Goal: Transaction & Acquisition: Purchase product/service

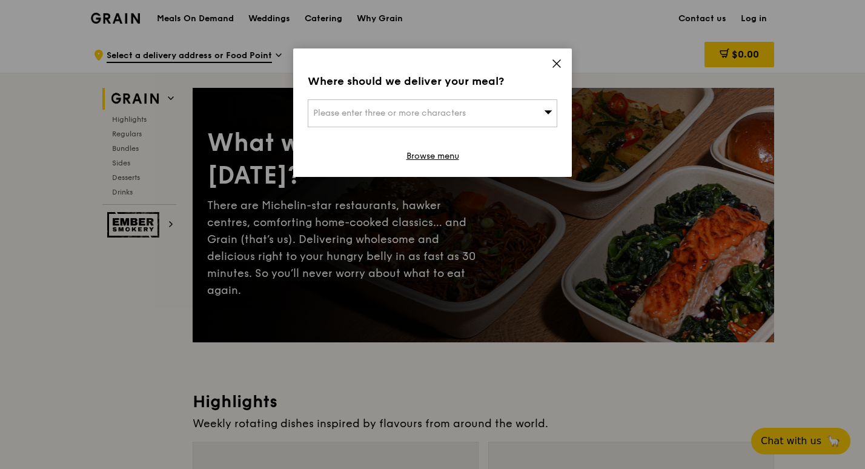
click at [478, 115] on div "Please enter three or more characters" at bounding box center [433, 113] width 250 height 28
click at [472, 120] on input "search" at bounding box center [432, 113] width 248 height 27
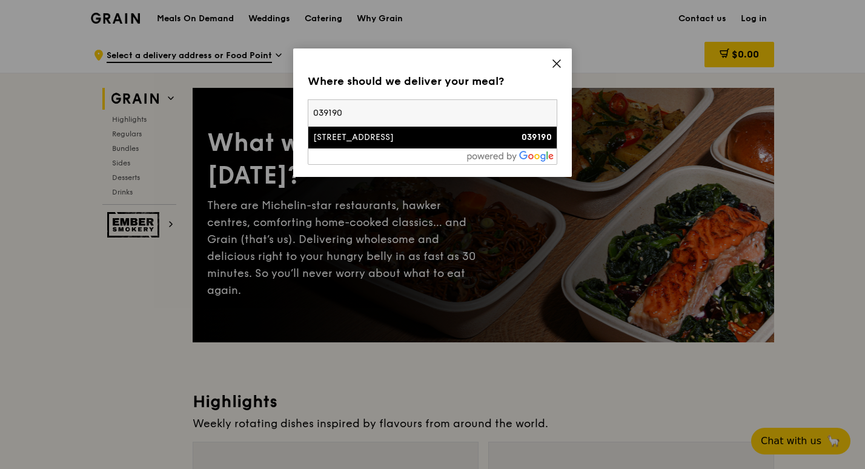
type input "039190"
click at [499, 130] on li "[STREET_ADDRESS] 039190" at bounding box center [432, 138] width 248 height 22
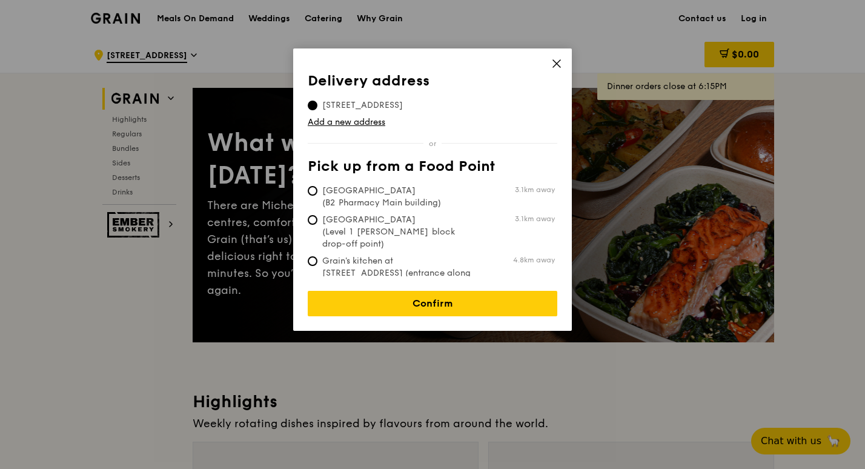
click at [327, 255] on span "Grain's kitchen at [STREET_ADDRESS] (entrance along [PERSON_NAME][GEOGRAPHIC_DA…" at bounding box center [398, 279] width 181 height 48
click at [318, 256] on input "Grain's kitchen at [STREET_ADDRESS] (entrance along [PERSON_NAME][GEOGRAPHIC_DA…" at bounding box center [313, 261] width 10 height 10
radio input "true"
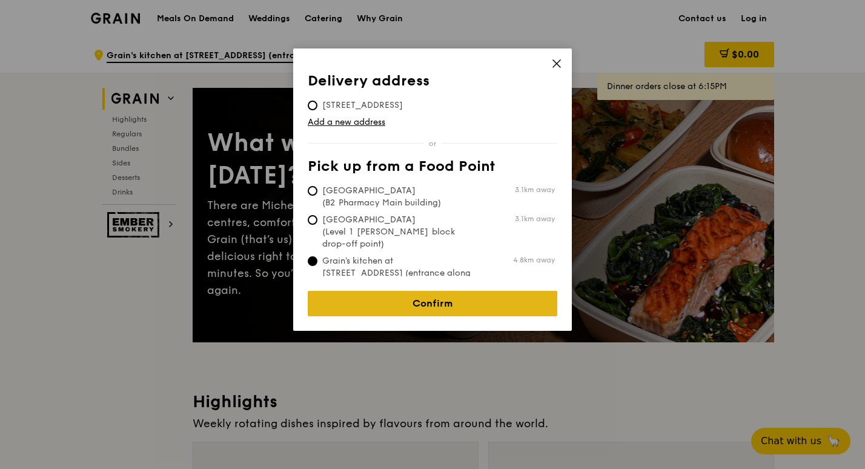
click at [429, 291] on link "Confirm" at bounding box center [433, 303] width 250 height 25
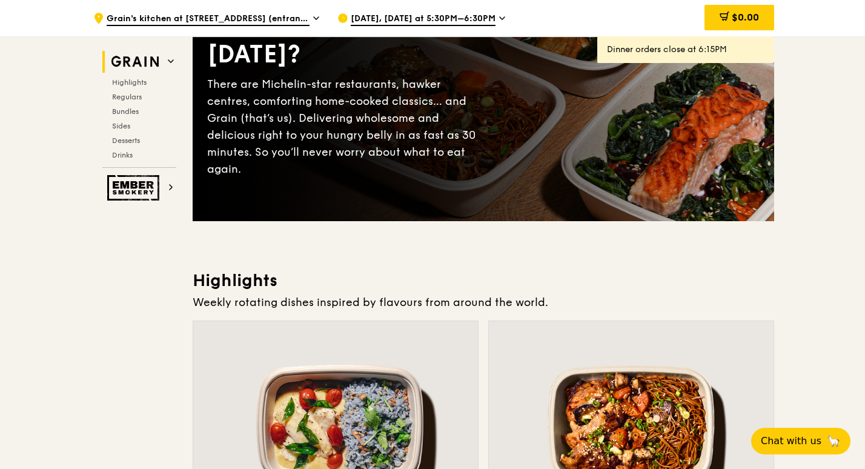
scroll to position [121, 0]
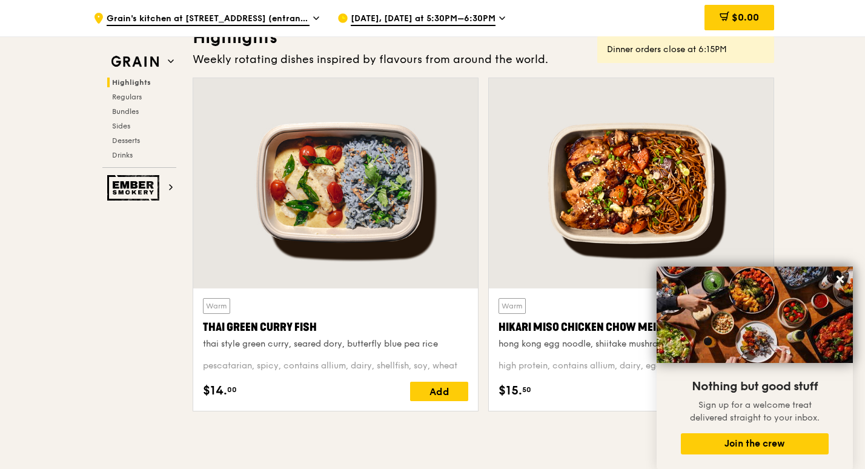
scroll to position [0, 0]
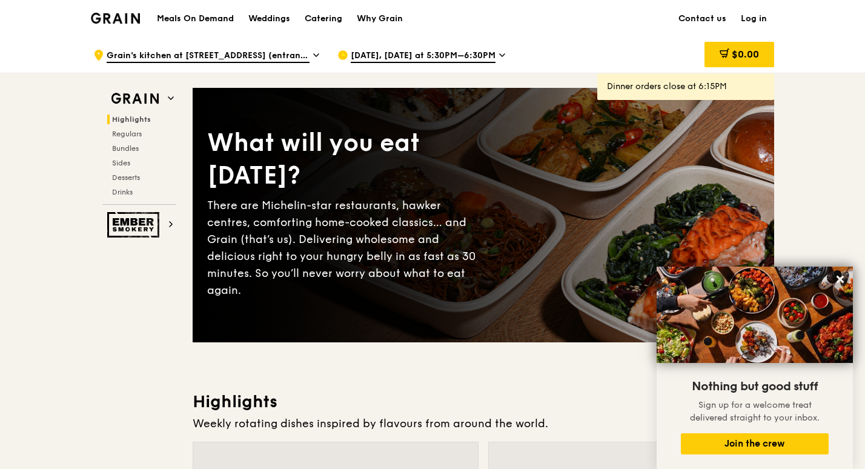
click at [746, 10] on link "Log in" at bounding box center [754, 19] width 41 height 36
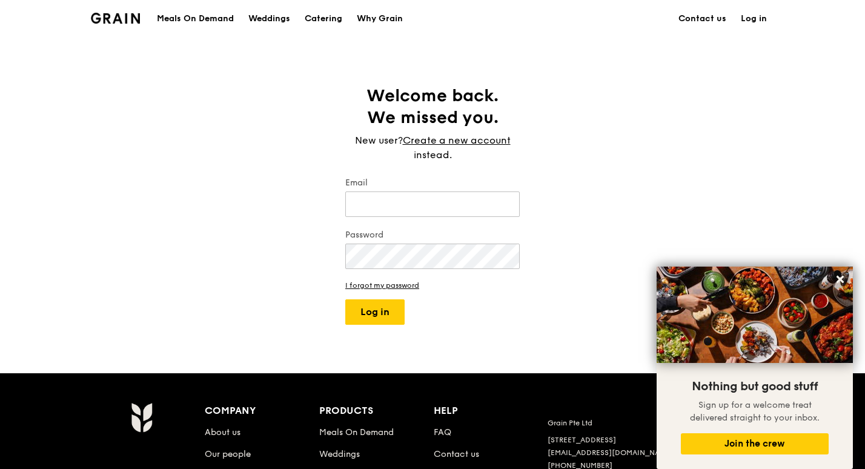
click at [593, 154] on div "Welcome back. We missed you. New user? Create a new account instead. Email Pass…" at bounding box center [432, 205] width 865 height 240
click at [475, 136] on link "Create a new account" at bounding box center [457, 140] width 108 height 15
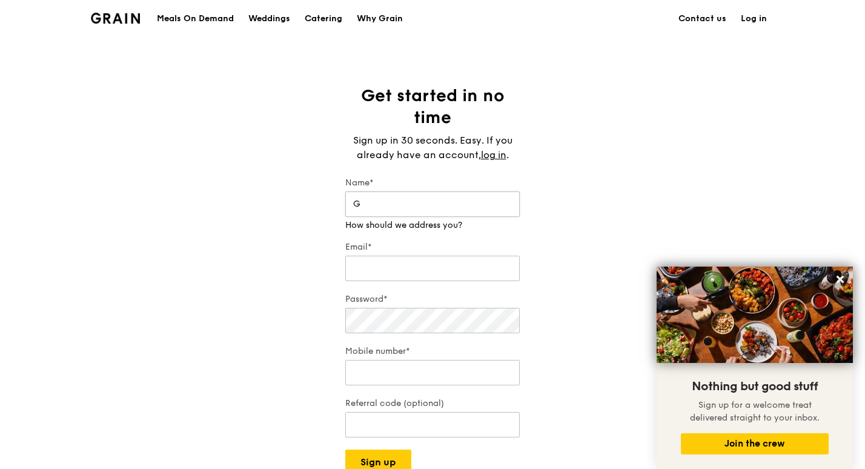
type input "G"
type input "[EMAIL_ADDRESS][DOMAIN_NAME]"
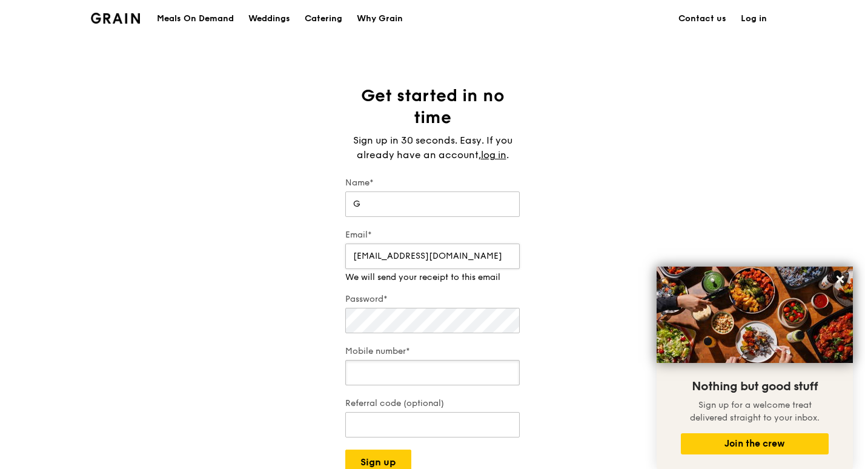
type input "87774135"
click at [458, 246] on input "[EMAIL_ADDRESS][DOMAIN_NAME]" at bounding box center [432, 256] width 175 height 25
type input "[PERSON_NAME][EMAIL_ADDRESS][DOMAIN_NAME]"
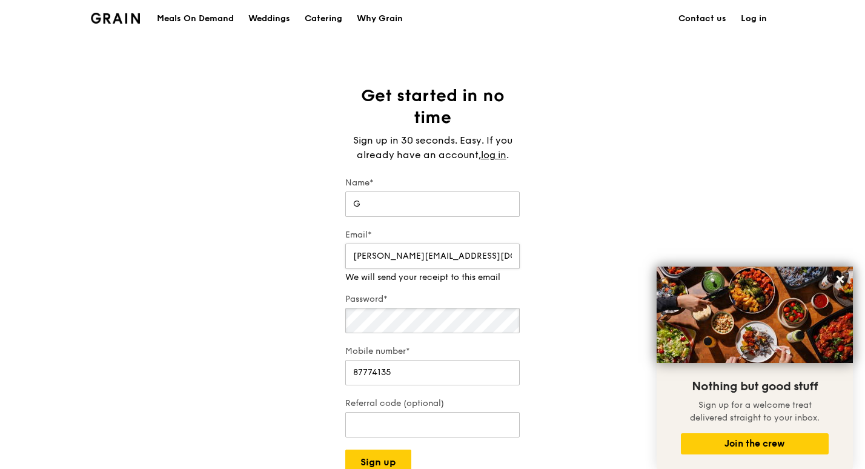
click at [459, 324] on div "Password*" at bounding box center [432, 314] width 175 height 42
click at [275, 358] on div "Get started in no time Sign up in 30 seconds. Easy. If you already have an acco…" at bounding box center [432, 280] width 865 height 390
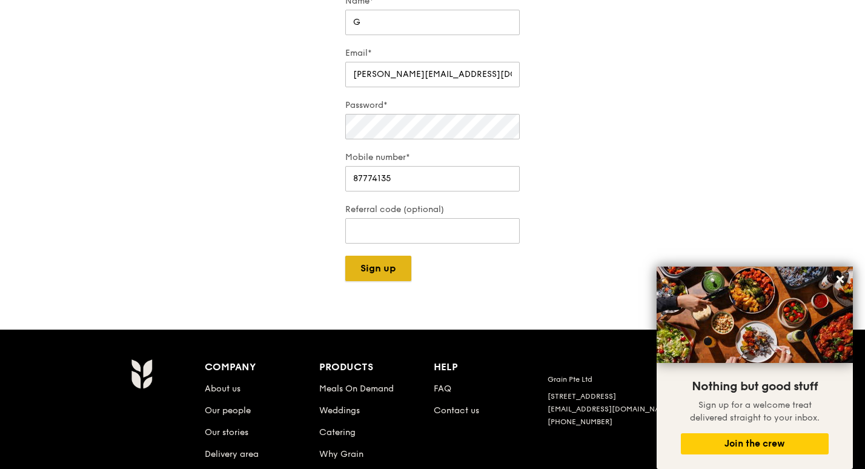
click at [384, 281] on button "Sign up" at bounding box center [378, 268] width 66 height 25
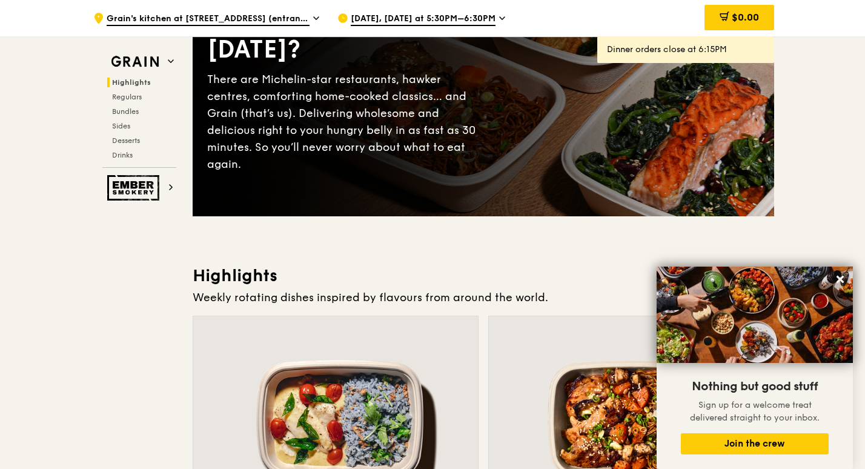
scroll to position [242, 0]
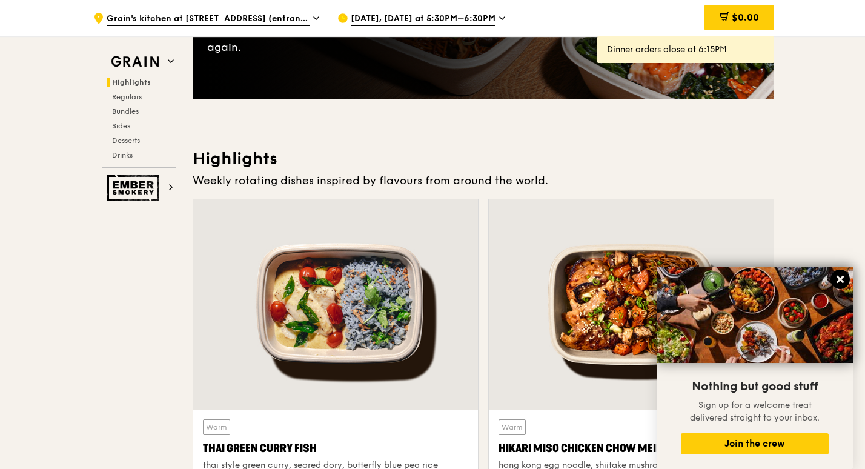
click at [840, 279] on icon at bounding box center [840, 279] width 7 height 7
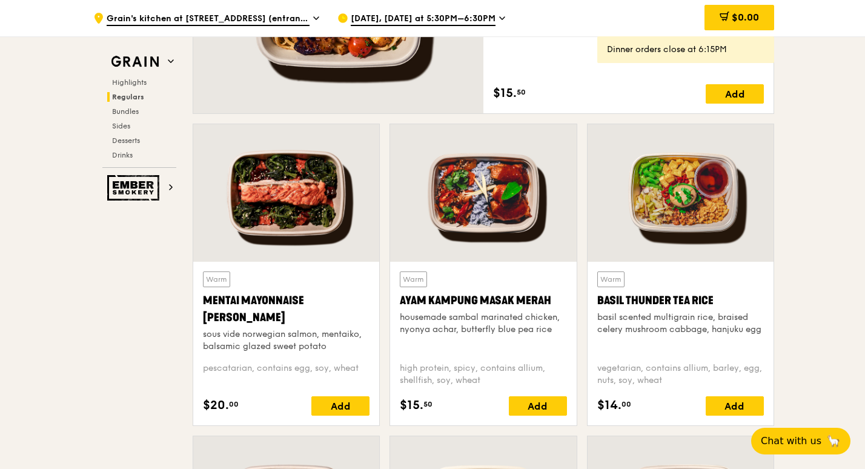
scroll to position [1030, 0]
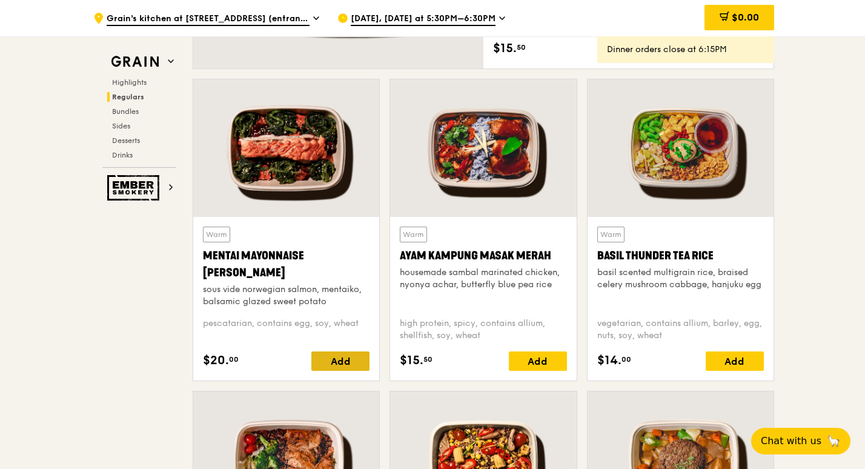
click at [358, 363] on div "Add" at bounding box center [341, 361] width 58 height 19
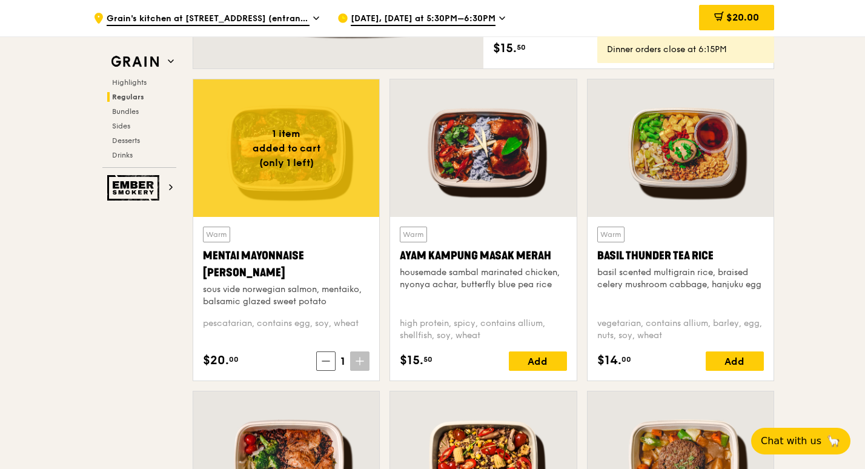
click at [341, 362] on span "1" at bounding box center [343, 361] width 15 height 17
click at [364, 368] on span at bounding box center [359, 361] width 19 height 19
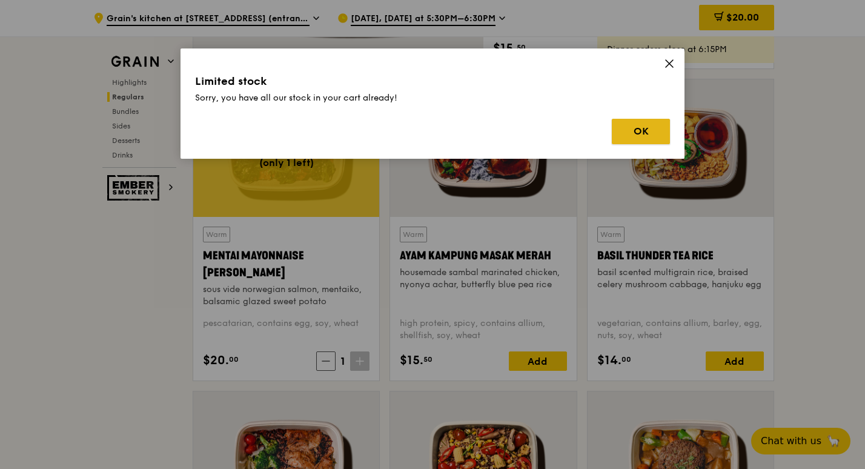
click at [660, 133] on button "OK" at bounding box center [641, 131] width 58 height 25
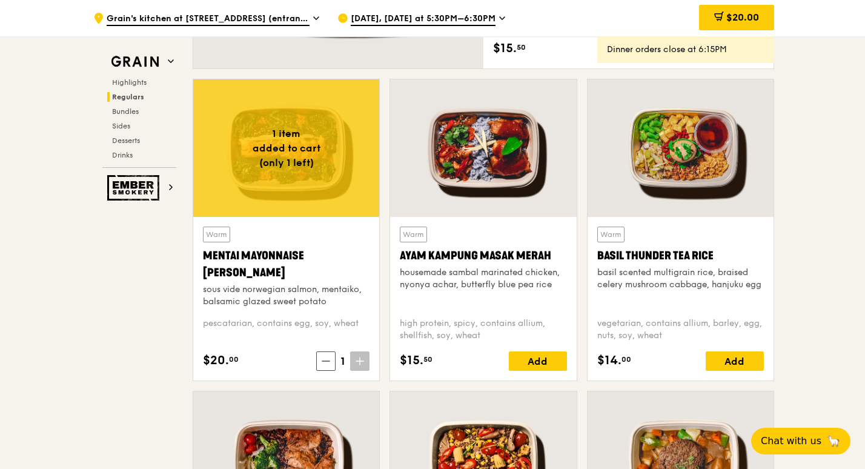
click at [426, 19] on span "[DATE], [DATE] at 5:30PM–6:30PM" at bounding box center [423, 19] width 145 height 13
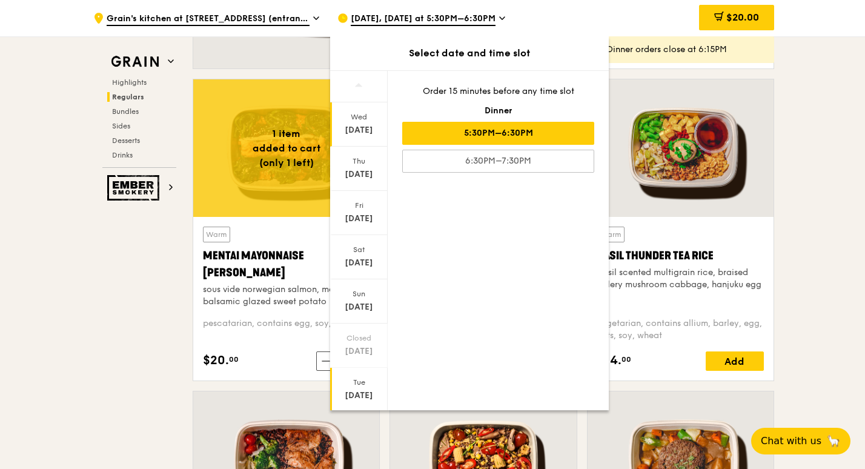
click at [367, 392] on div "[DATE]" at bounding box center [359, 396] width 54 height 12
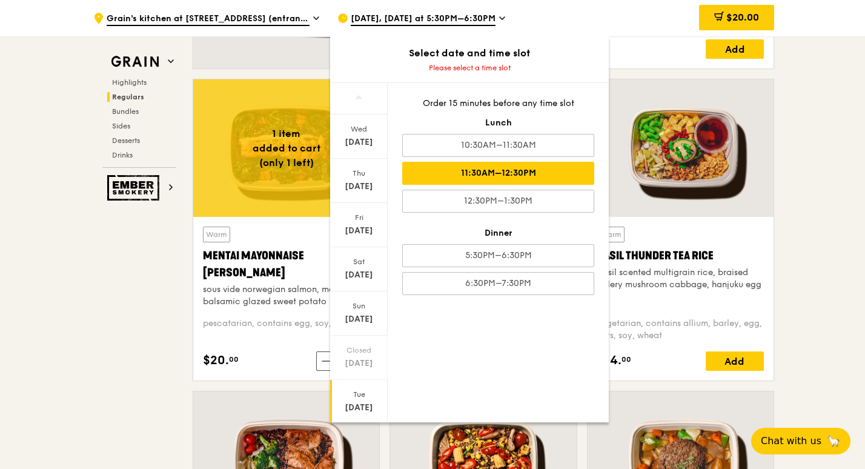
click at [535, 178] on div "11:30AM–12:30PM" at bounding box center [498, 173] width 192 height 23
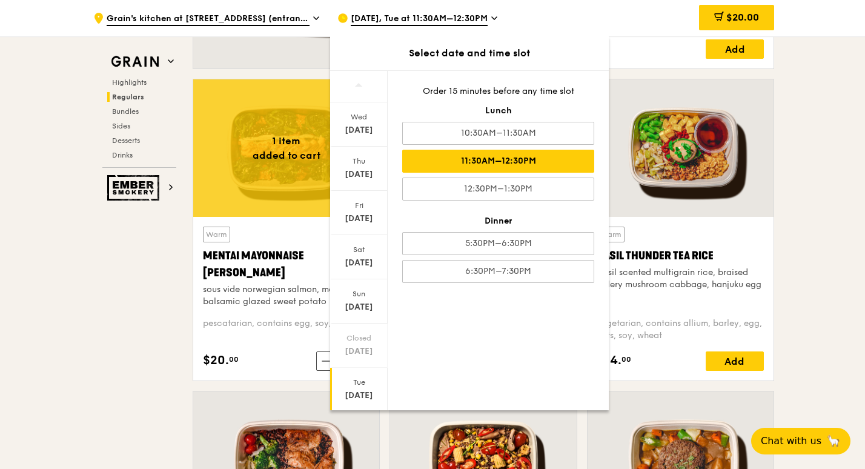
scroll to position [1042, 0]
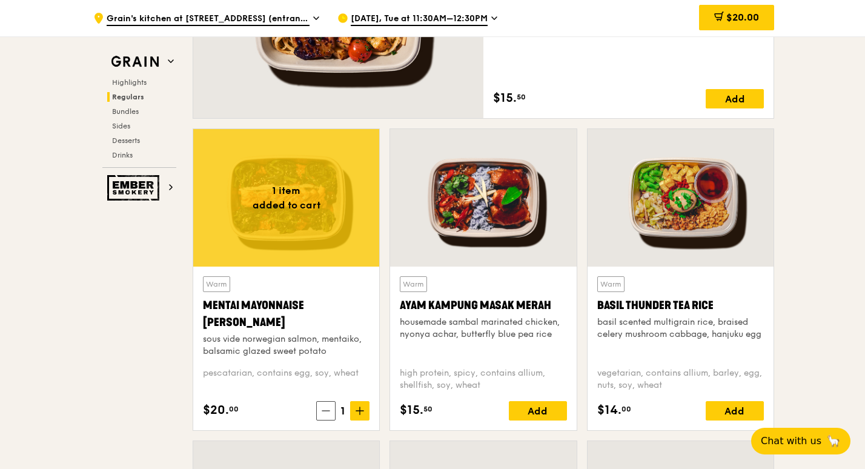
scroll to position [982, 0]
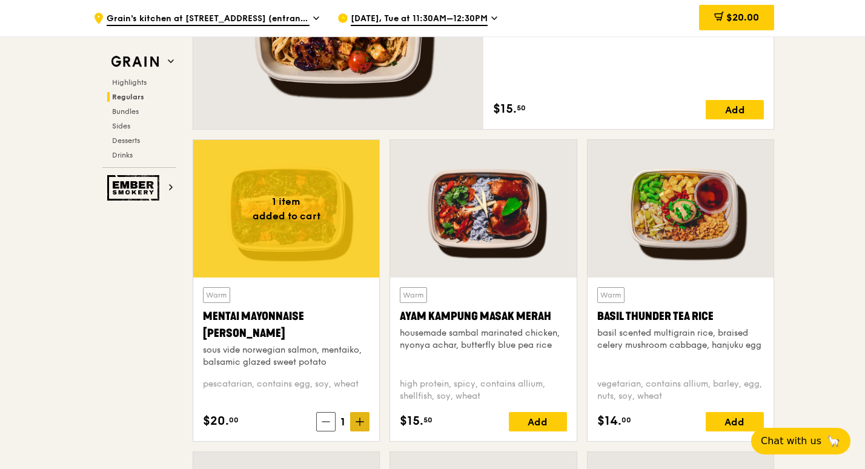
click at [359, 421] on icon at bounding box center [360, 422] width 8 height 8
click at [356, 422] on icon at bounding box center [360, 422] width 8 height 8
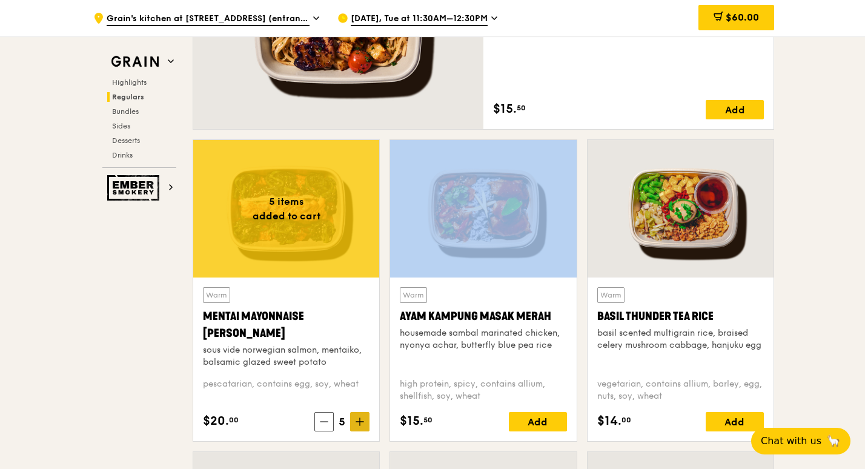
click at [356, 422] on icon at bounding box center [360, 422] width 8 height 8
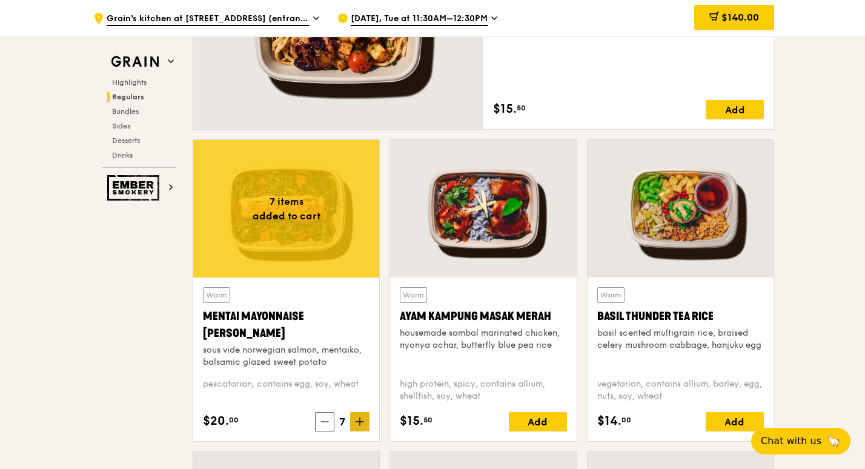
click at [356, 422] on icon at bounding box center [360, 422] width 8 height 8
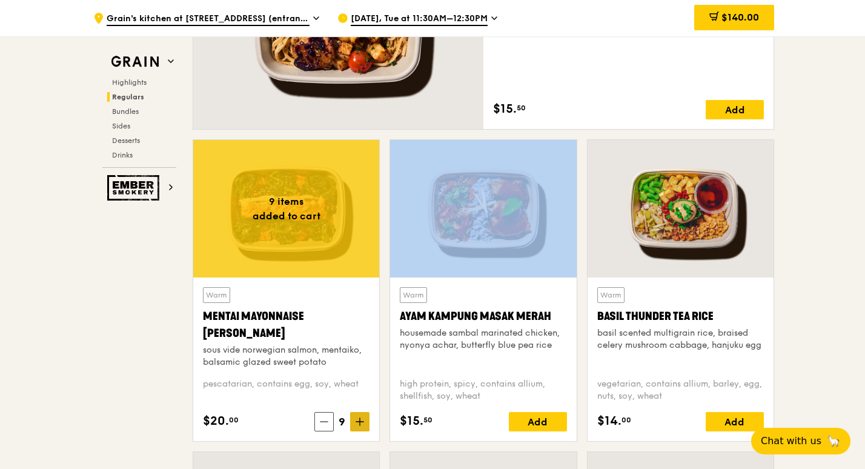
click at [356, 422] on icon at bounding box center [360, 422] width 8 height 8
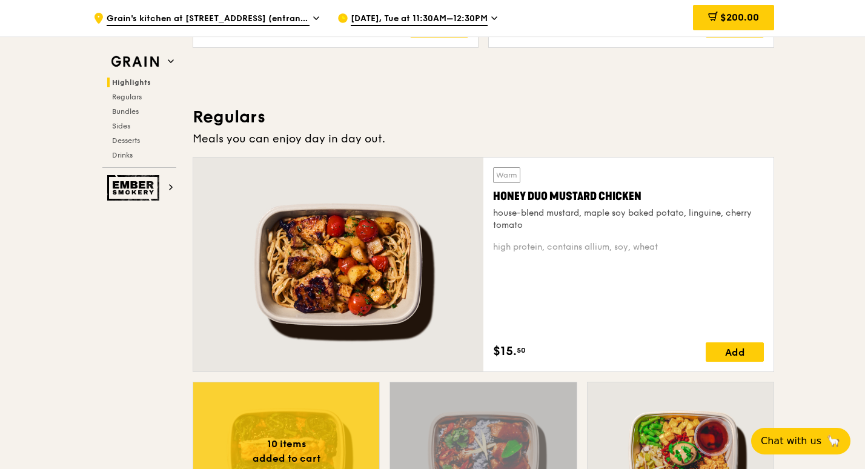
scroll to position [861, 0]
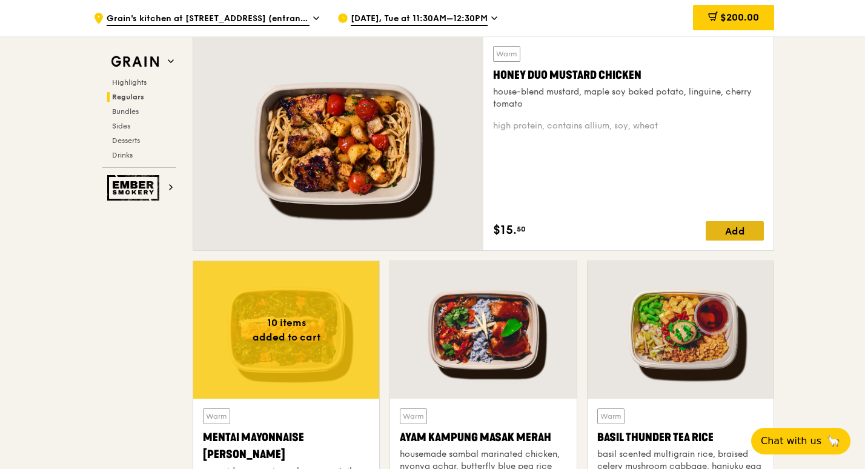
click at [744, 221] on div "Add" at bounding box center [735, 230] width 58 height 19
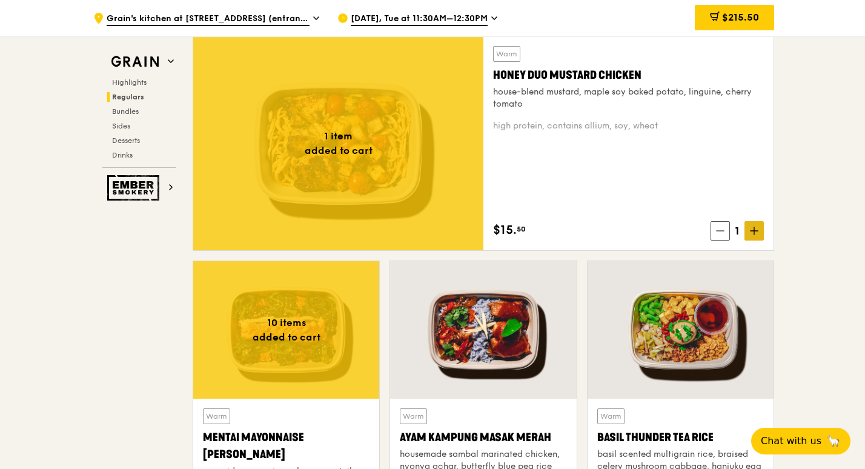
click at [752, 237] on span at bounding box center [754, 230] width 19 height 19
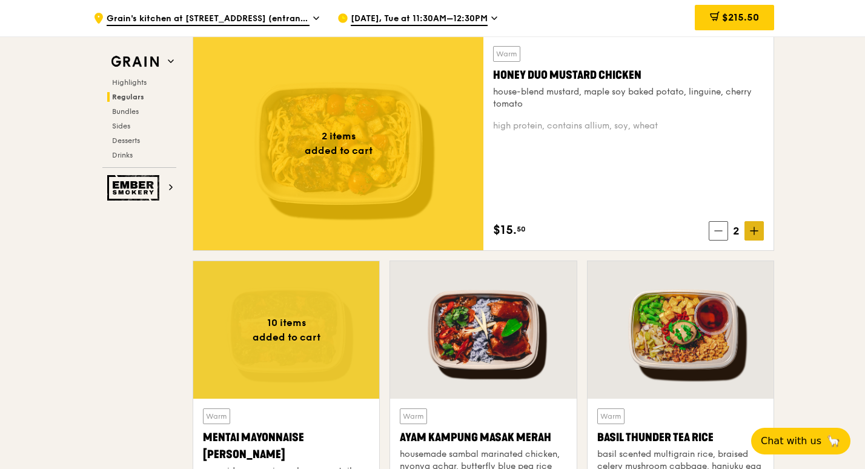
click at [752, 237] on span at bounding box center [754, 230] width 19 height 19
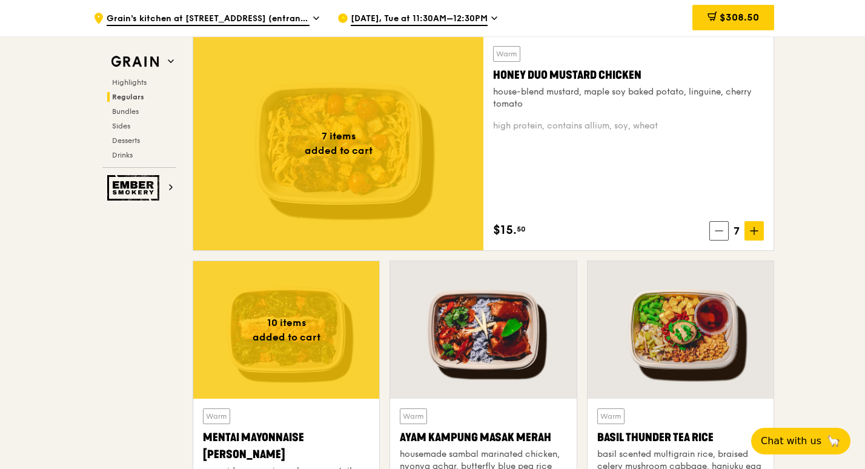
drag, startPoint x: 752, startPoint y: 237, endPoint x: 807, endPoint y: 260, distance: 59.8
click at [730, 17] on span "$308.50" at bounding box center [739, 18] width 39 height 12
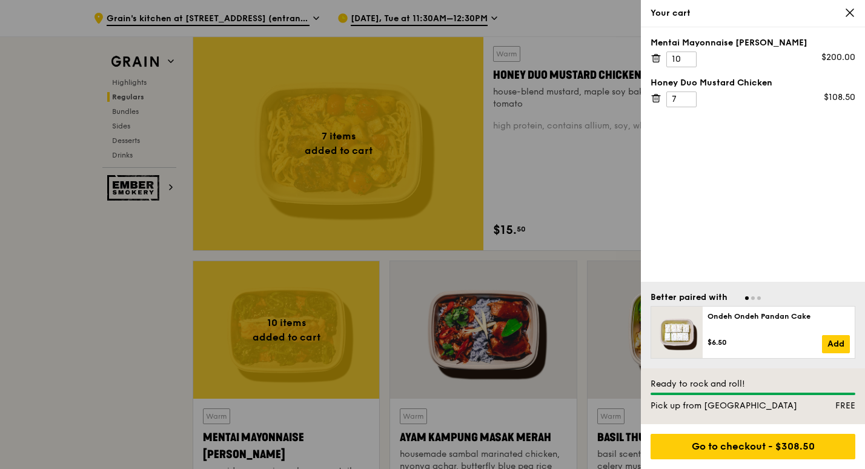
click at [728, 180] on div "Mentai Mayonnaise [PERSON_NAME] 10 $200.00 Honey Duo Mustard Chicken 7 $108.50" at bounding box center [753, 154] width 224 height 255
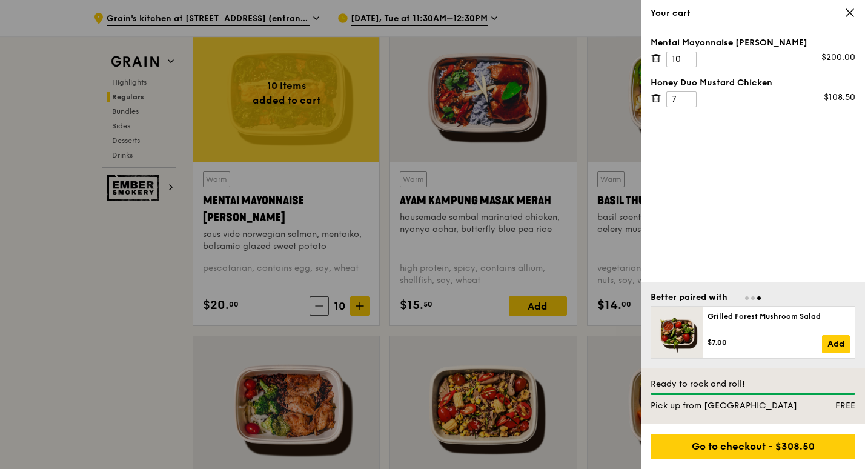
scroll to position [921, 0]
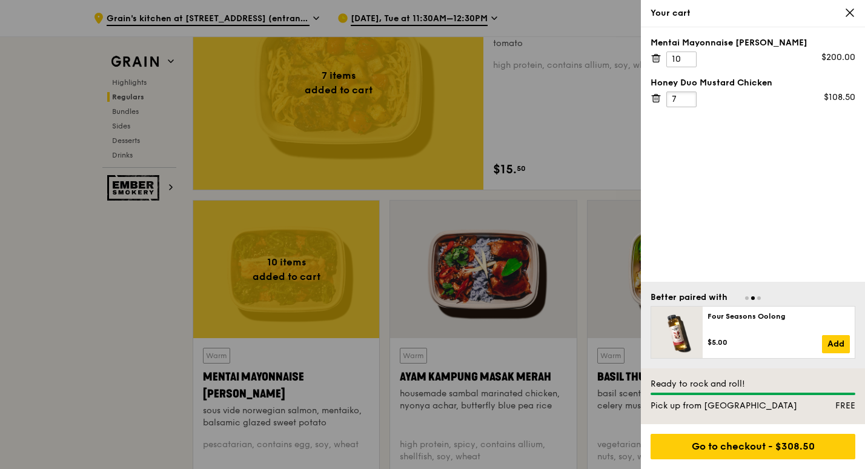
click at [679, 101] on input "7" at bounding box center [682, 100] width 30 height 16
type input "8"
click at [685, 98] on input "8" at bounding box center [682, 100] width 30 height 16
click at [748, 141] on div "Mentai Mayonnaise [PERSON_NAME] 10 $200.00 Honey Duo Mustard Chicken 8 $108.50" at bounding box center [753, 154] width 224 height 255
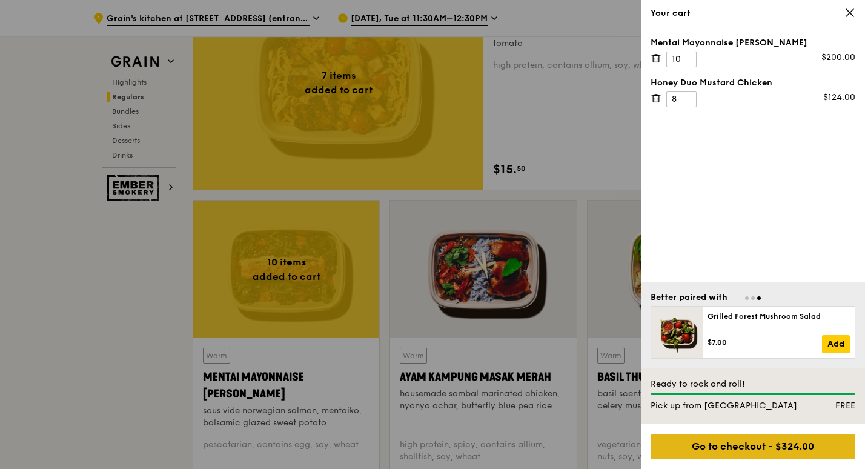
click at [788, 450] on div "Go to checkout - $324.00" at bounding box center [753, 446] width 205 height 25
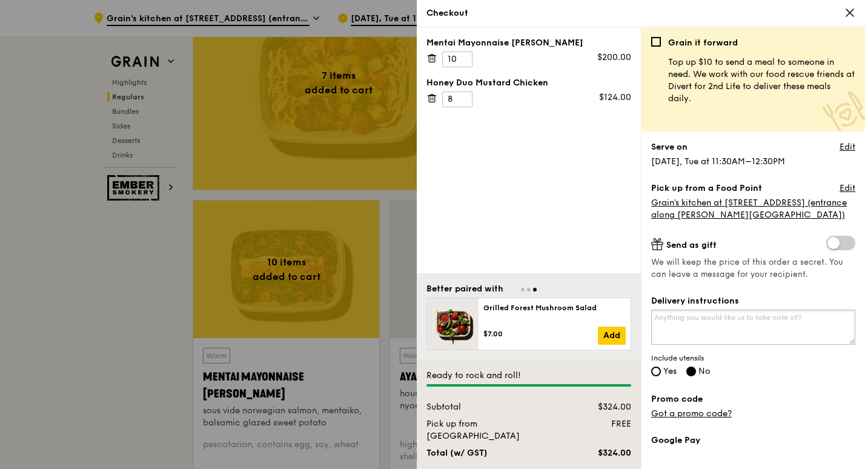
click at [738, 327] on textarea "Delivery instructions" at bounding box center [754, 327] width 204 height 35
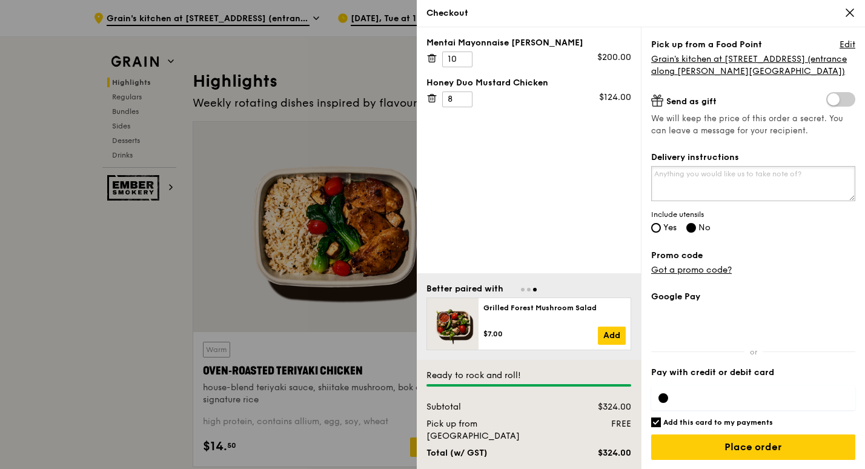
scroll to position [255, 0]
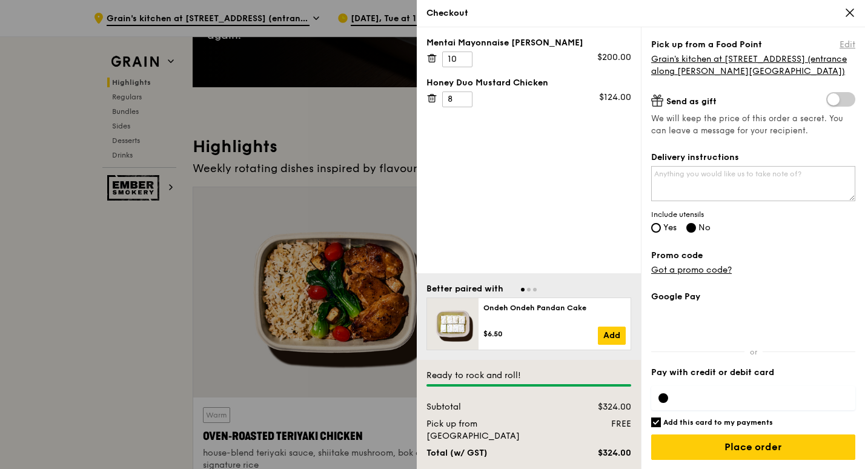
click at [840, 44] on link "Edit" at bounding box center [848, 45] width 16 height 12
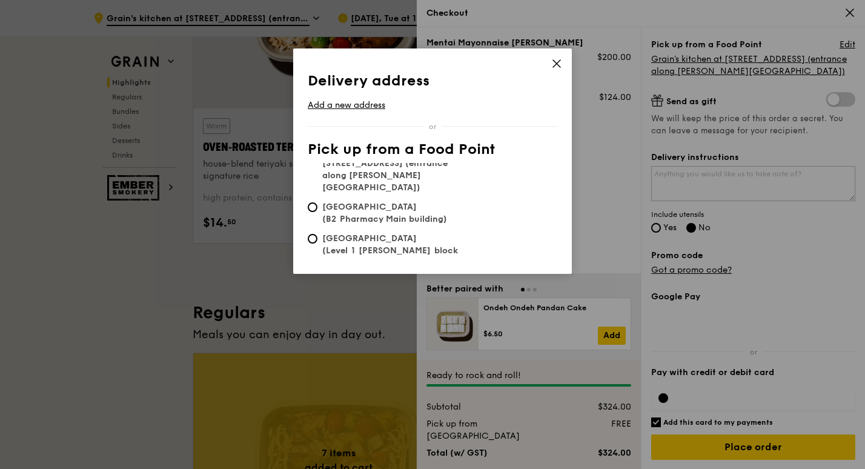
scroll to position [558, 0]
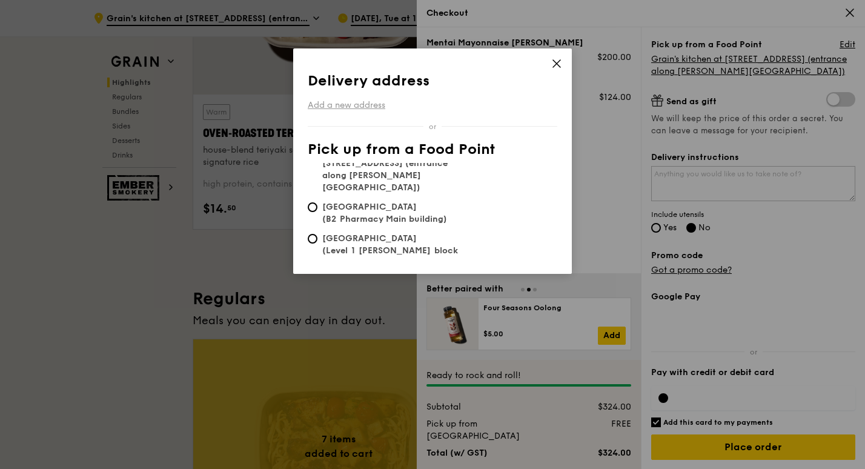
click at [361, 105] on link "Add a new address" at bounding box center [433, 105] width 250 height 12
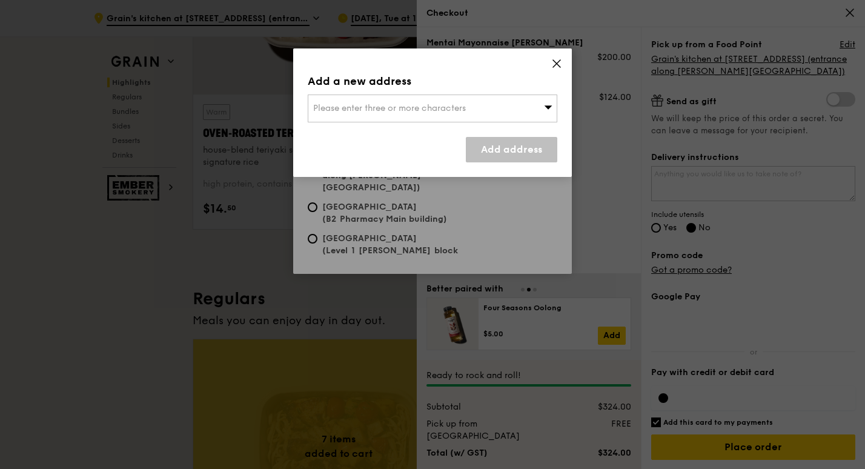
click at [363, 105] on span "Please enter three or more characters" at bounding box center [389, 108] width 153 height 10
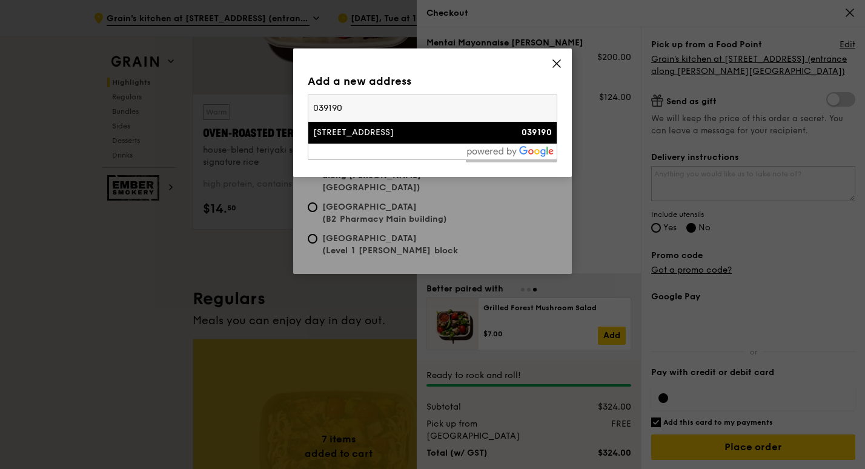
type input "039190"
click at [404, 133] on div "[STREET_ADDRESS]" at bounding box center [402, 133] width 179 height 12
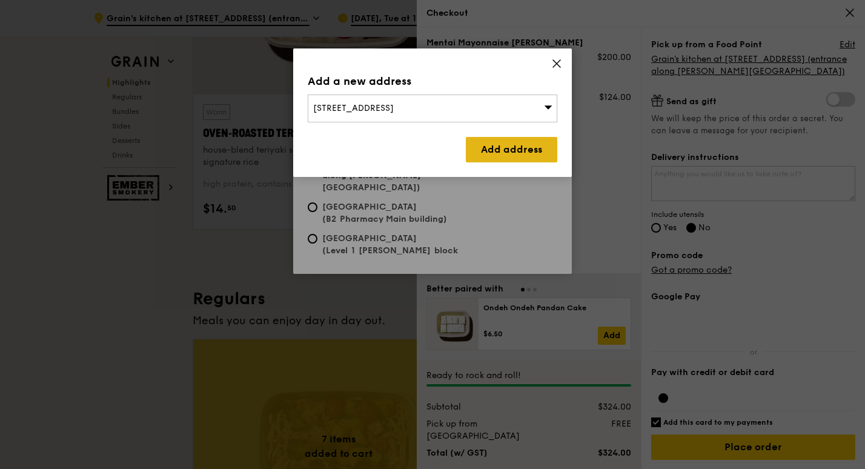
click at [514, 139] on link "Add address" at bounding box center [512, 149] width 92 height 25
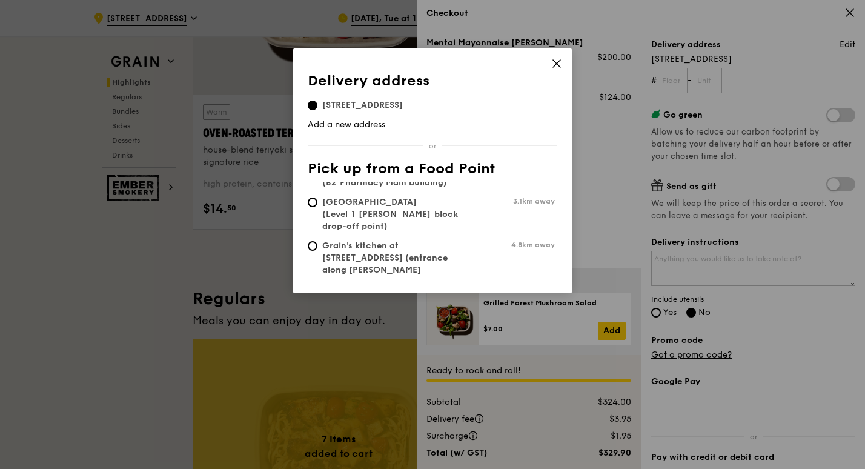
click at [558, 60] on icon at bounding box center [557, 63] width 11 height 11
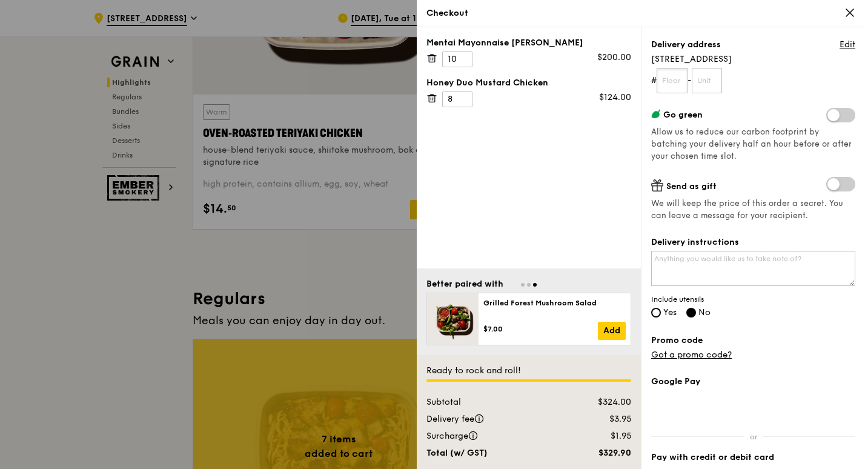
click at [684, 82] on input "text" at bounding box center [672, 80] width 31 height 25
type input "28"
click at [774, 79] on form "# 28 -" at bounding box center [754, 80] width 204 height 25
click at [711, 353] on link "Got a promo code?" at bounding box center [692, 355] width 81 height 10
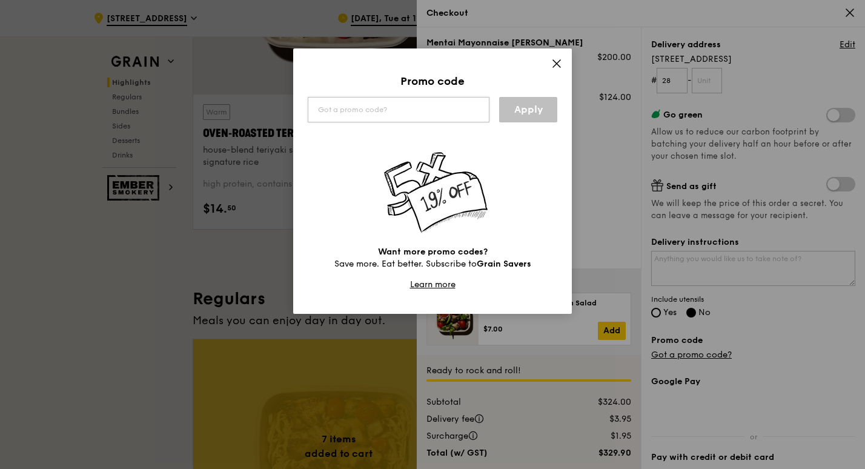
click at [402, 119] on input "text" at bounding box center [399, 109] width 182 height 25
type input "WELCOMEFEAST"
click at [503, 112] on link "Apply" at bounding box center [528, 109] width 58 height 25
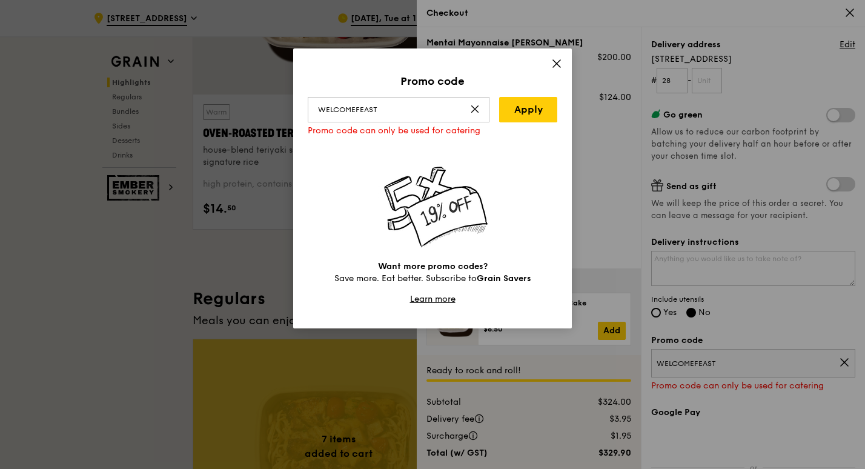
click at [553, 70] on span at bounding box center [557, 65] width 11 height 13
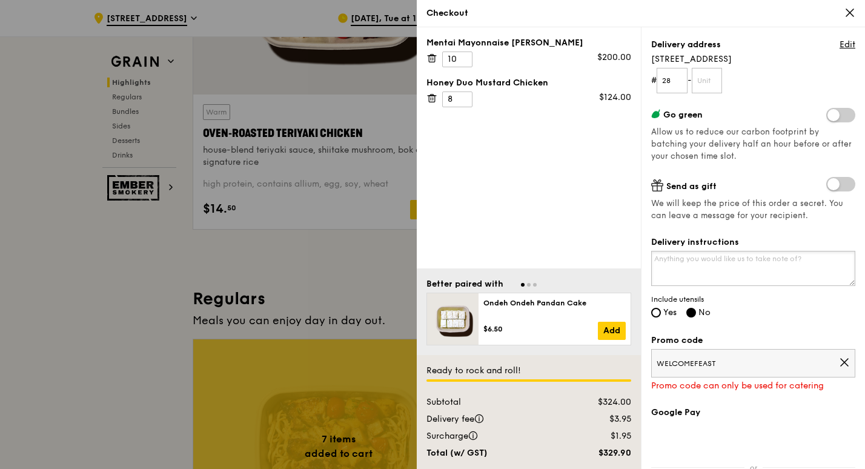
click at [758, 282] on textarea "Delivery instructions" at bounding box center [754, 268] width 204 height 35
type textarea "h"
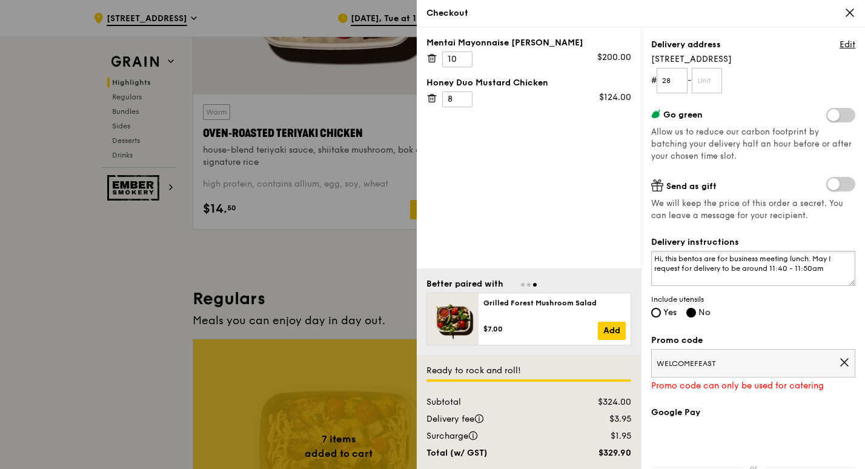
click at [722, 268] on textarea "Hi, this bentos are for business meeting lunch. May I request for delivery to b…" at bounding box center [754, 268] width 204 height 35
click at [748, 272] on textarea "Hi, this bentos are for business meeting lunch. May I request for delivery arri…" at bounding box center [754, 268] width 204 height 35
click at [738, 276] on textarea "Hi, this bentos are for business meeting lunch. May I request for delivery arri…" at bounding box center [754, 268] width 204 height 35
type textarea "Hi, this bentos are for business meeting lunch. May I request for delivery arri…"
click at [667, 310] on span "Yes" at bounding box center [670, 312] width 13 height 10
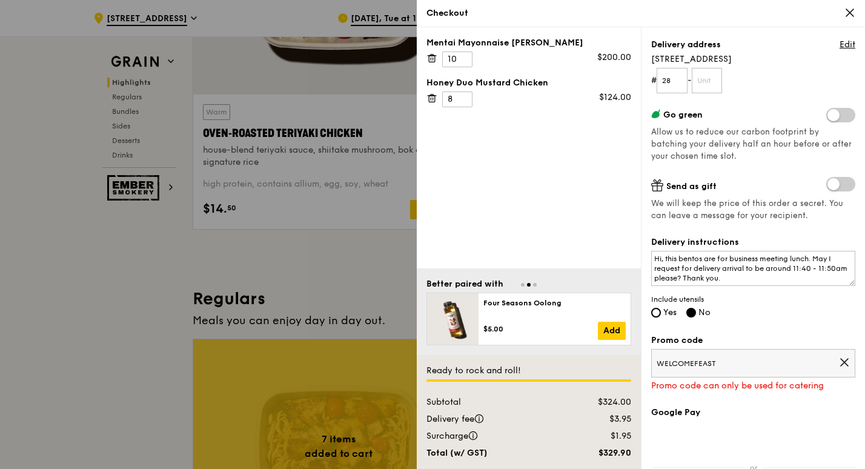
click at [661, 310] on input "Yes" at bounding box center [657, 313] width 10 height 10
radio input "true"
radio input "false"
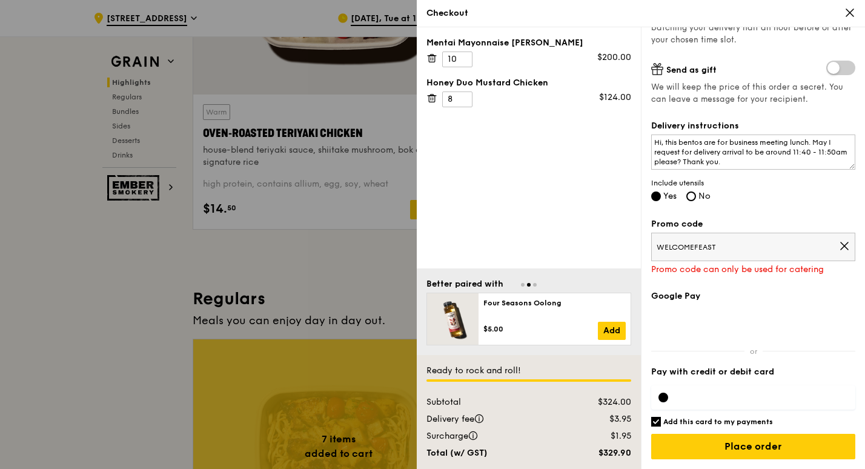
click at [841, 247] on icon at bounding box center [844, 245] width 7 height 7
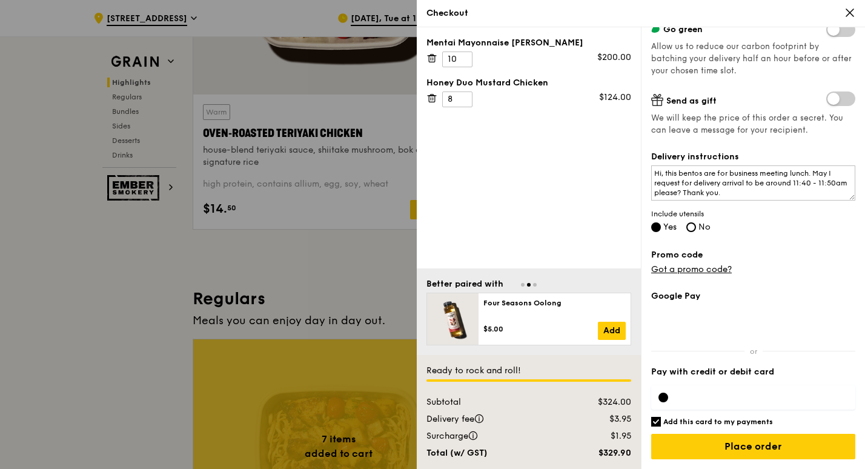
scroll to position [229, 0]
click at [798, 245] on div "Grain it forward Top up $10 to send a meal to someone in need. We work with our…" at bounding box center [753, 248] width 224 height 442
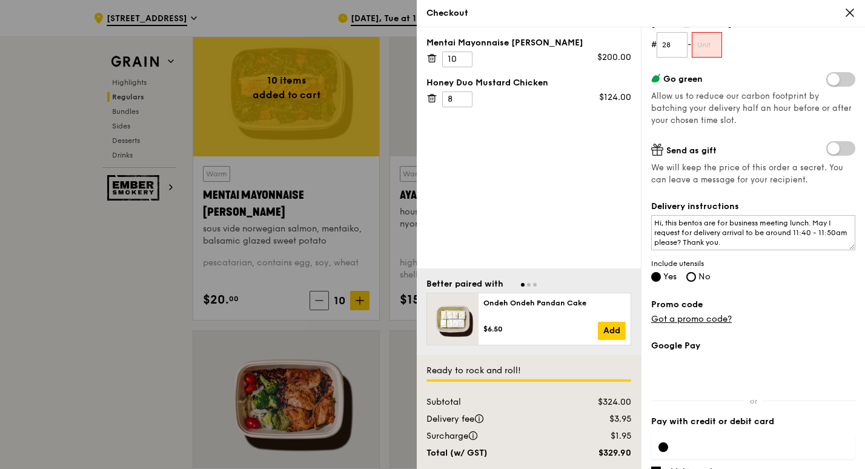
scroll to position [0, 0]
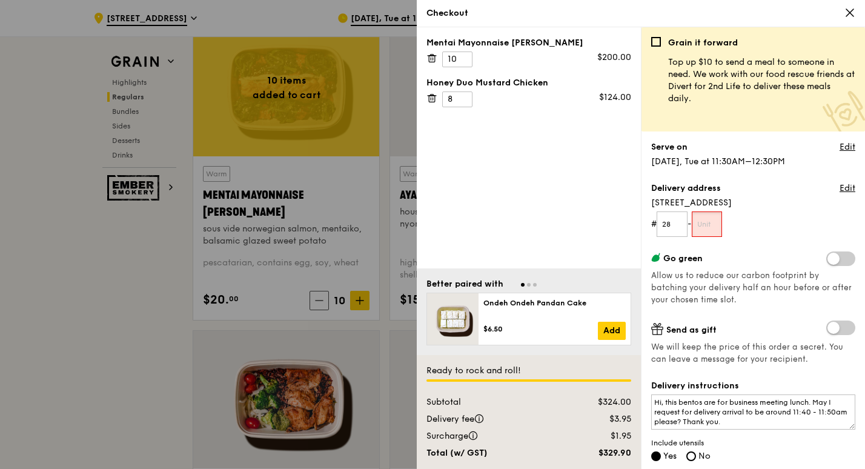
click at [716, 224] on input "text" at bounding box center [707, 224] width 31 height 25
type input "01"
click at [759, 219] on form "# 28 - 01" at bounding box center [754, 224] width 204 height 25
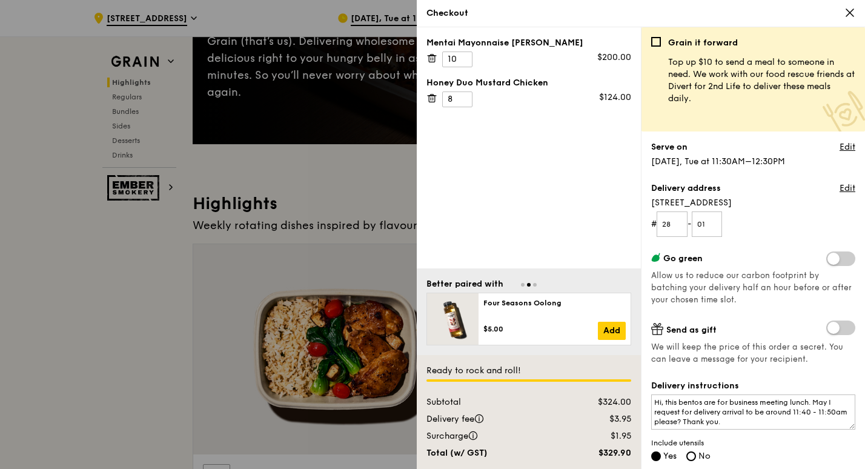
scroll to position [194, 0]
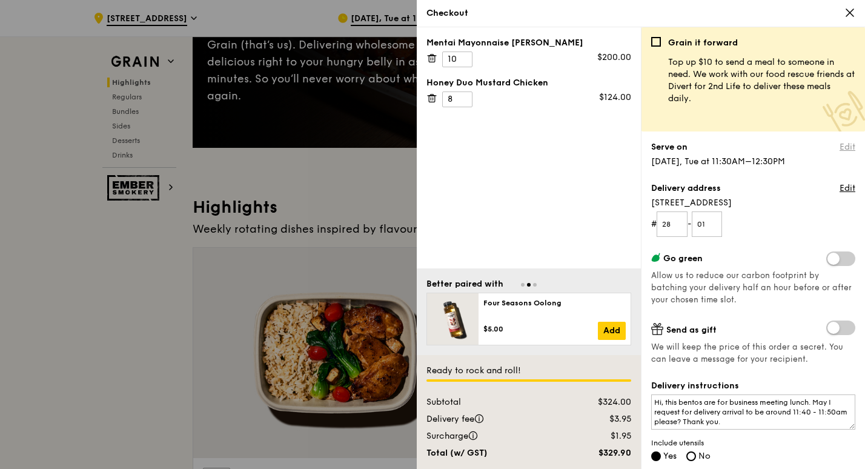
click at [843, 144] on link "Edit" at bounding box center [848, 147] width 16 height 12
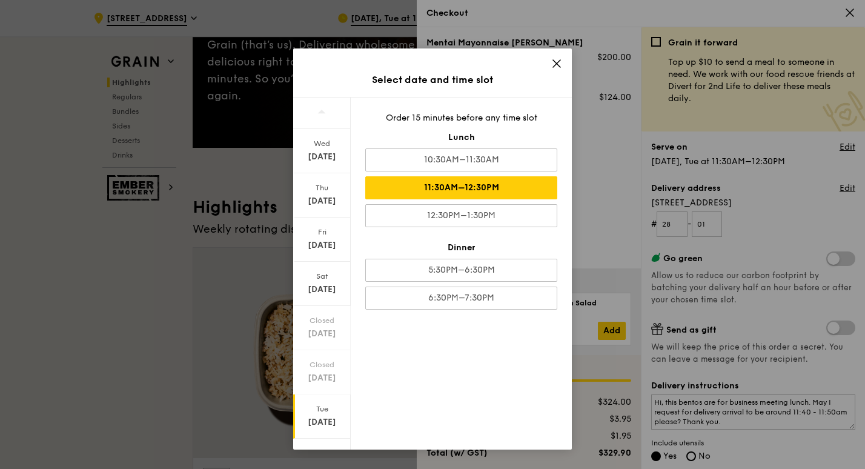
click at [557, 70] on span at bounding box center [557, 65] width 11 height 13
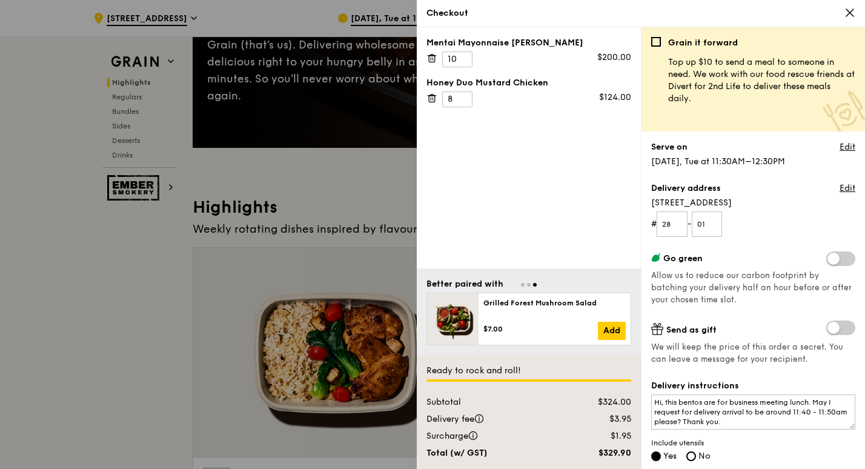
scroll to position [229, 0]
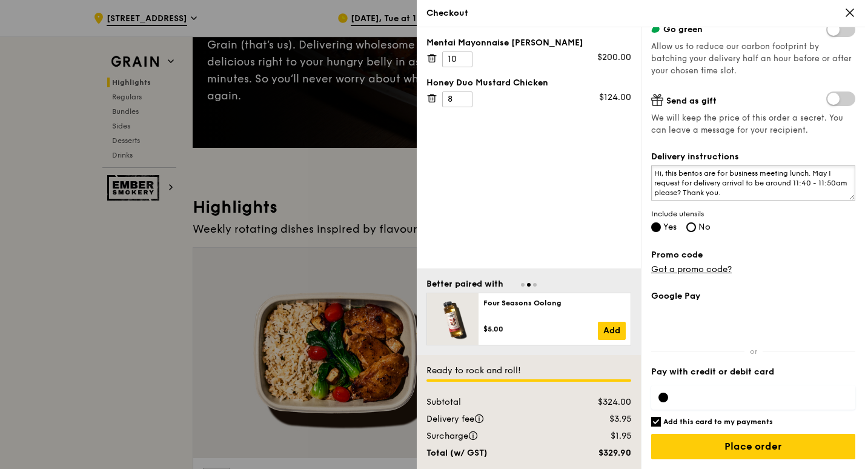
click at [779, 194] on textarea "Hi, this bentos are for business meeting lunch. May I request for delivery arri…" at bounding box center [754, 182] width 204 height 35
click at [791, 224] on div "Delivery instructions Hi, this bentos are for business meeting lunch. May I req…" at bounding box center [754, 193] width 204 height 84
click at [795, 185] on textarea "Hi, this bentos are for business meeting lunch. May I request for delivery arri…" at bounding box center [754, 182] width 204 height 35
click at [827, 218] on div "Delivery instructions Hi, this bentos are for business meeting lunch. May I req…" at bounding box center [754, 193] width 204 height 84
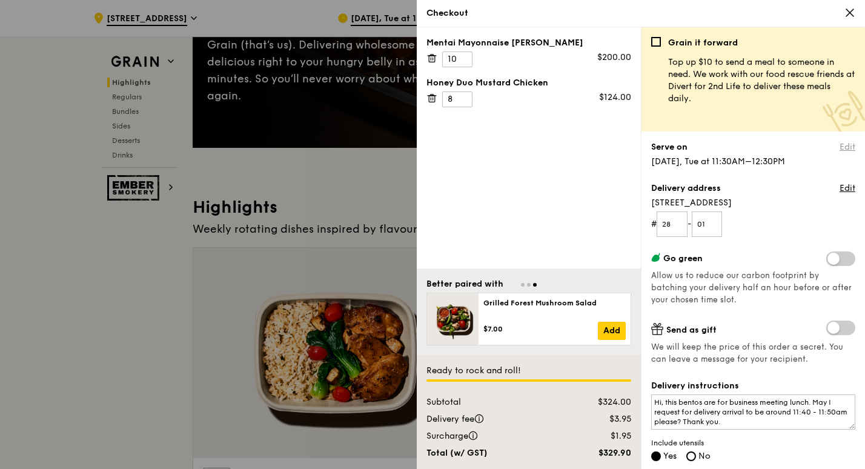
click at [841, 141] on link "Edit" at bounding box center [848, 147] width 16 height 12
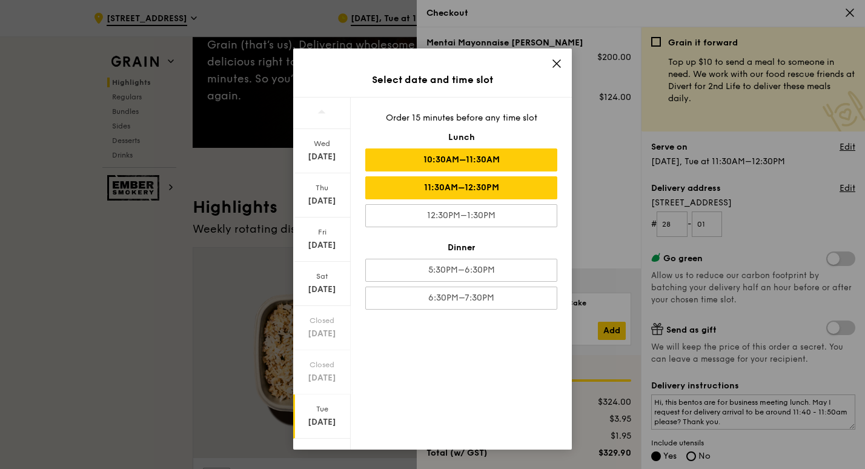
click at [507, 158] on div "10:30AM–11:30AM" at bounding box center [461, 159] width 192 height 23
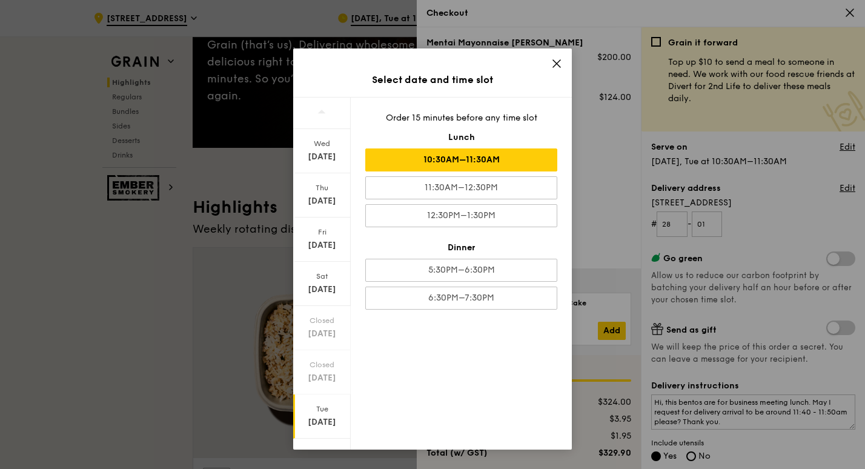
click at [553, 65] on icon at bounding box center [557, 63] width 11 height 11
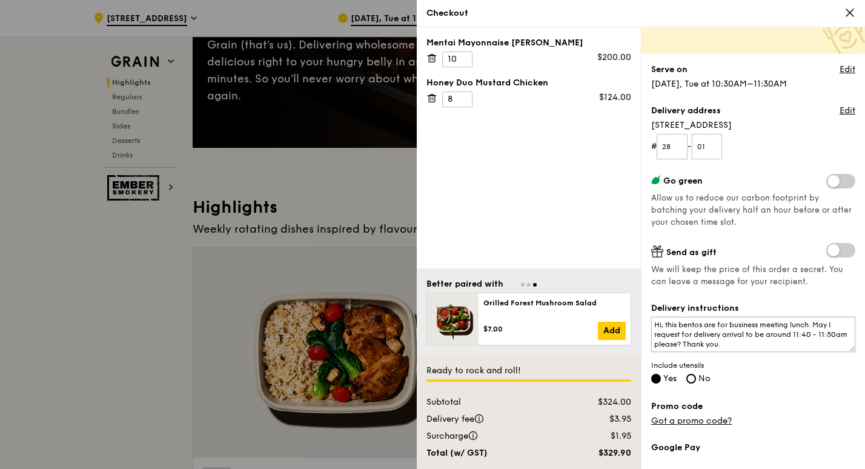
scroll to position [47, 0]
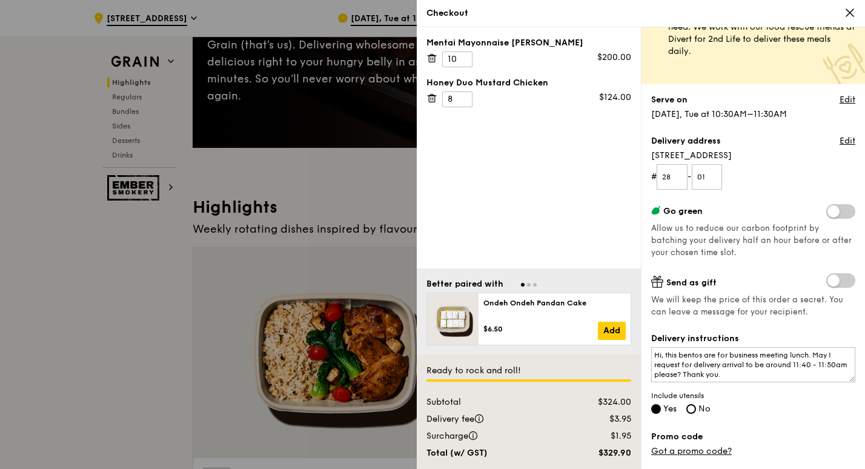
click at [827, 371] on textarea "Hi, this bentos are for business meeting lunch. May I request for delivery arri…" at bounding box center [754, 364] width 204 height 35
click at [830, 361] on textarea "Hi, this bentos are for business meeting lunch. May I request for delivery arri…" at bounding box center [754, 364] width 204 height 35
click at [655, 372] on textarea "Hi, this bentos are for business meeting lunch. May I request for delivery arri…" at bounding box center [754, 364] width 204 height 35
click at [768, 376] on textarea "Hi, this bentos are for business meeting lunch. May I request for delivery arri…" at bounding box center [754, 364] width 204 height 35
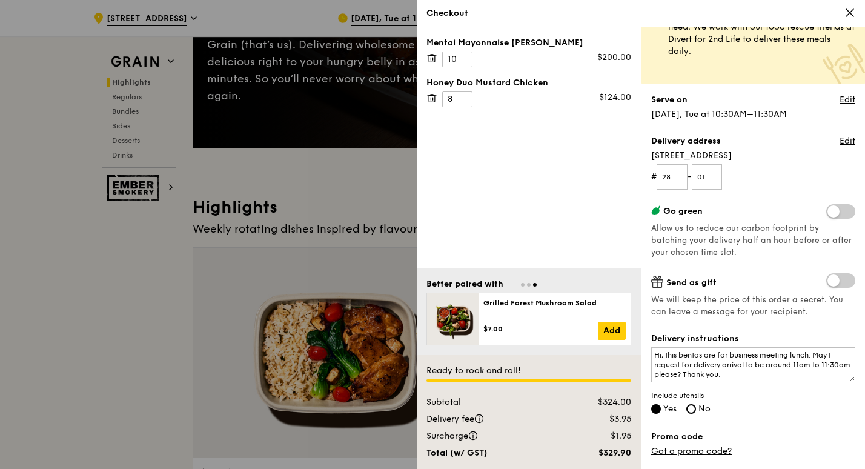
click at [778, 408] on div "Delivery instructions Hi, this bentos are for business meeting lunch. May I req…" at bounding box center [754, 375] width 204 height 84
click at [679, 352] on textarea "Hi, this bentos are for business meeting lunch. May I request for delivery arri…" at bounding box center [754, 364] width 204 height 35
click at [678, 351] on textarea "Hi, this bentos are for business meeting lunch. May I request for delivery arri…" at bounding box center [754, 364] width 204 height 35
click at [784, 370] on textarea "Hi, the bentos are for business meeting lunch. May I request for delivery arriv…" at bounding box center [754, 364] width 204 height 35
click at [675, 348] on textarea "Hi, the bentos are for business meeting lunch. May I request for delivery arriv…" at bounding box center [754, 364] width 204 height 35
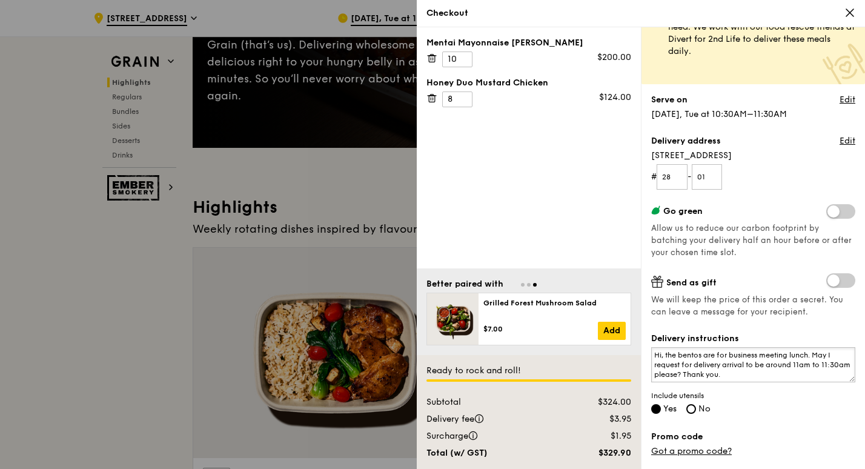
click at [678, 350] on textarea "Hi, the bentos are for business meeting lunch. May I request for delivery arriv…" at bounding box center [754, 364] width 204 height 35
click at [801, 372] on textarea "Hi, these bentos are for business meeting lunch. May I request for delivery arr…" at bounding box center [754, 364] width 204 height 35
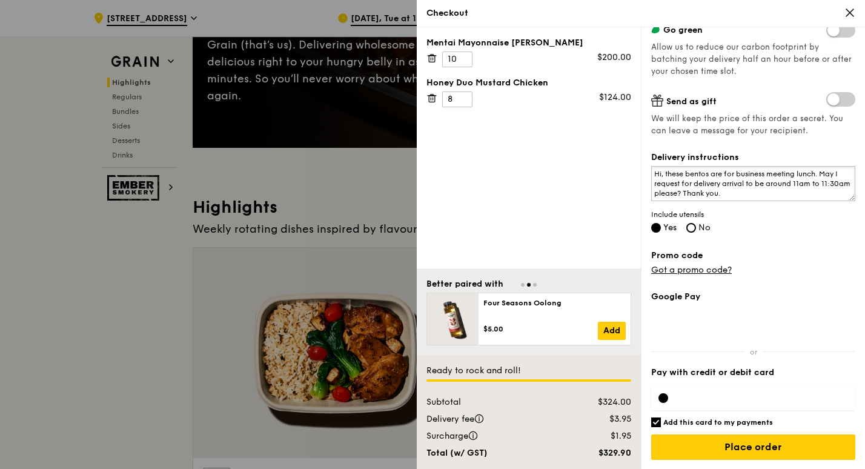
scroll to position [229, 0]
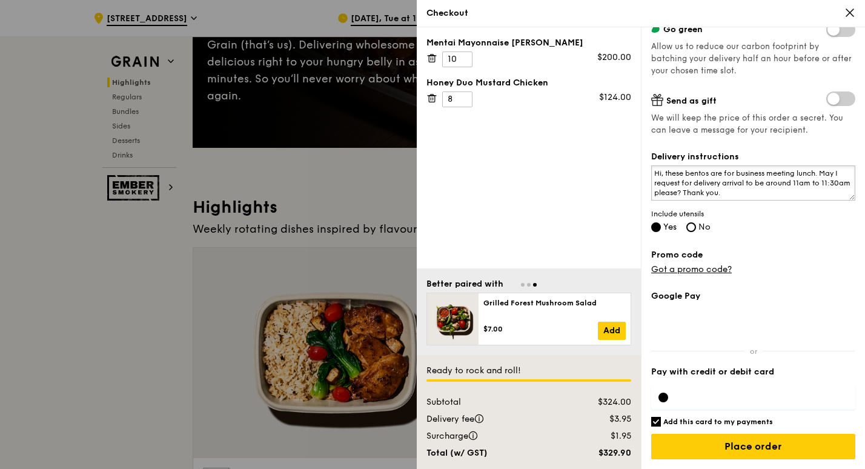
type textarea "Hi, these bentos are for business meeting lunch. May I request for delivery arr…"
click at [722, 390] on div at bounding box center [754, 397] width 204 height 24
click at [662, 420] on label "Add this card to my payments" at bounding box center [754, 422] width 204 height 10
click at [661, 420] on input "Add this card to my payments" at bounding box center [657, 422] width 10 height 10
checkbox input "false"
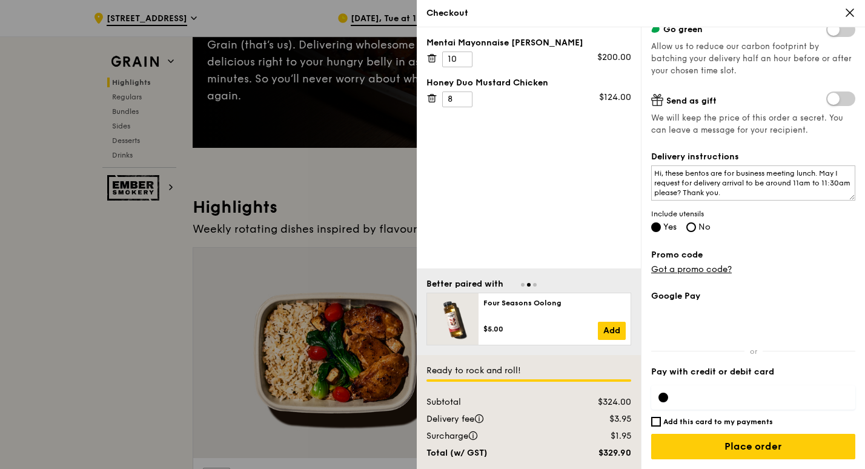
click at [735, 402] on div at bounding box center [754, 397] width 204 height 24
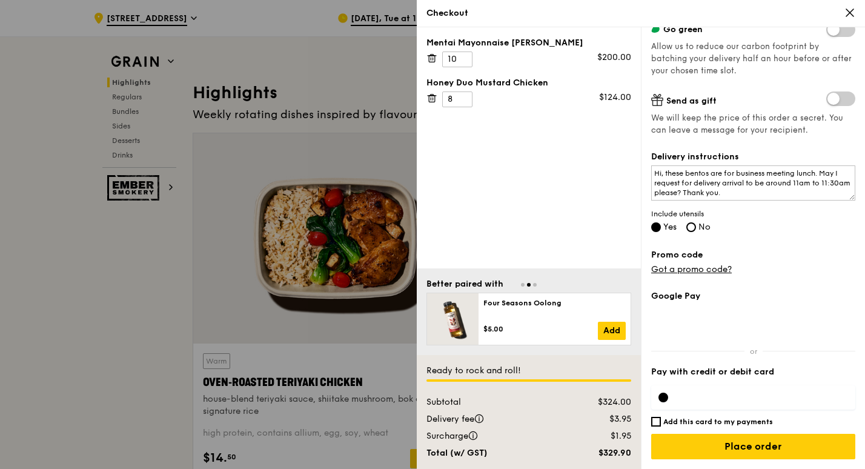
scroll to position [376, 0]
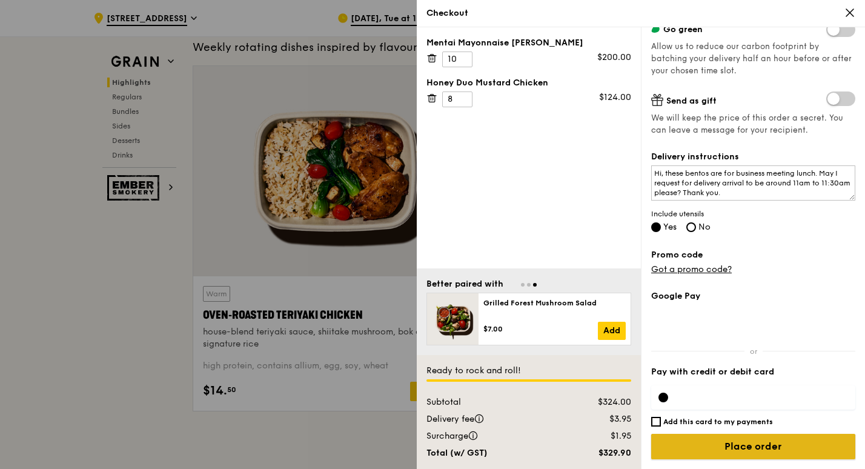
click at [798, 449] on input "Place order" at bounding box center [754, 446] width 204 height 25
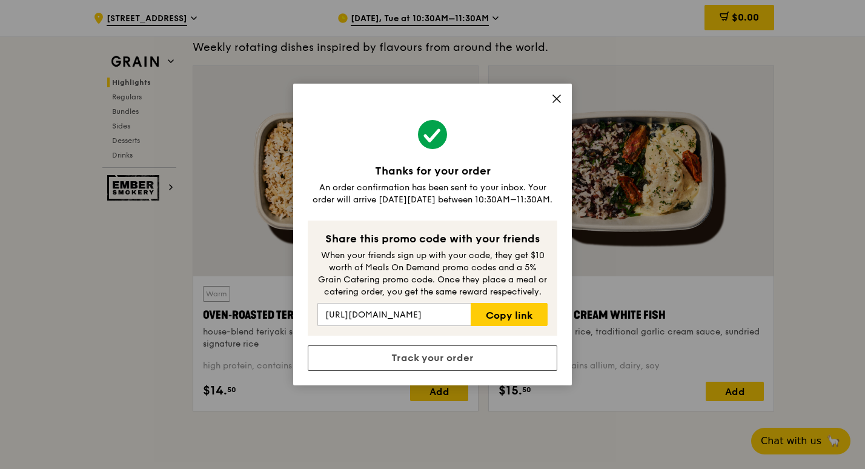
click at [553, 95] on icon at bounding box center [556, 98] width 7 height 7
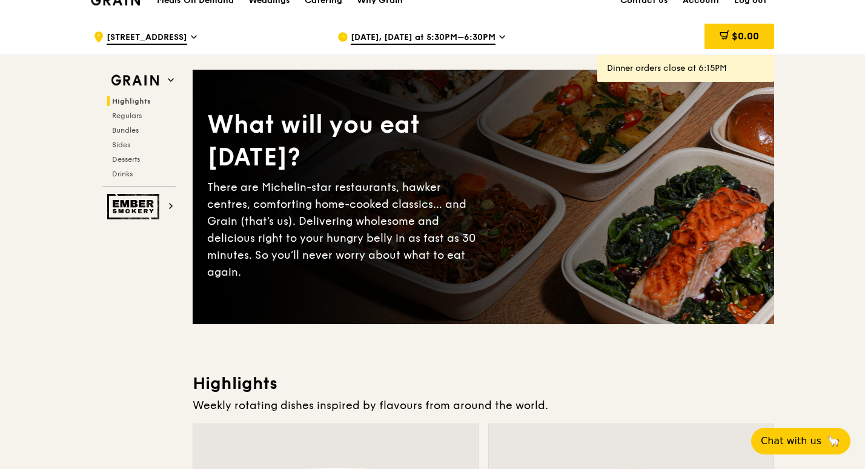
scroll to position [0, 0]
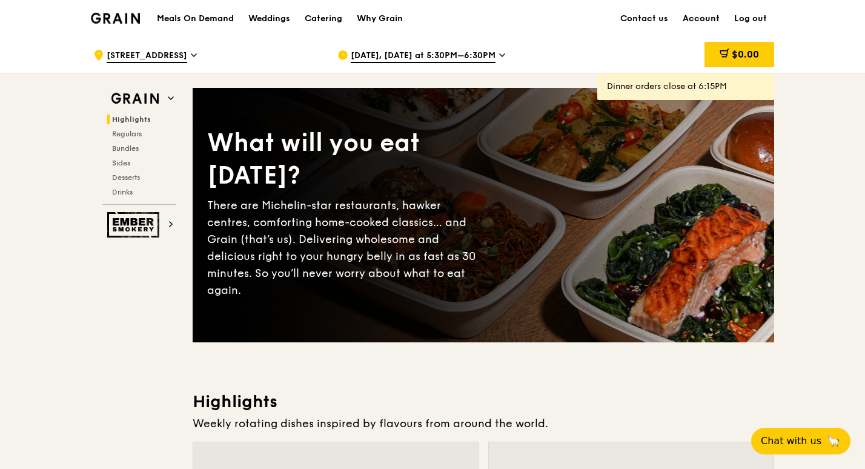
click at [707, 17] on link "Account" at bounding box center [702, 19] width 52 height 36
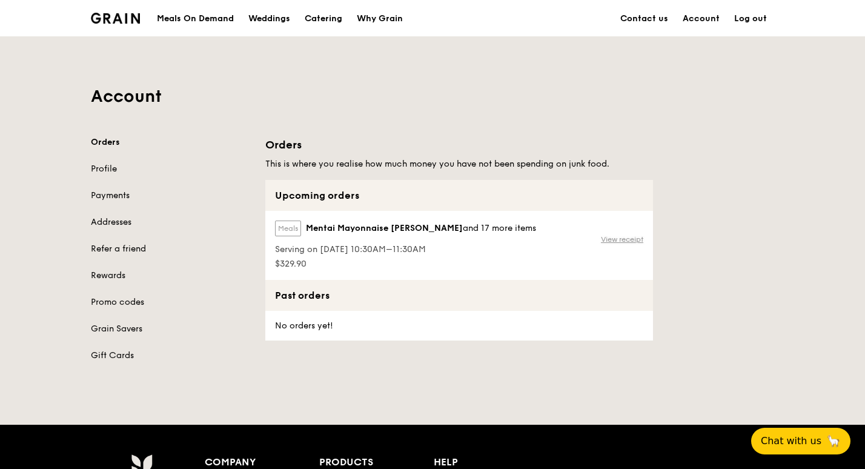
click at [622, 237] on link "View receipt" at bounding box center [622, 240] width 42 height 10
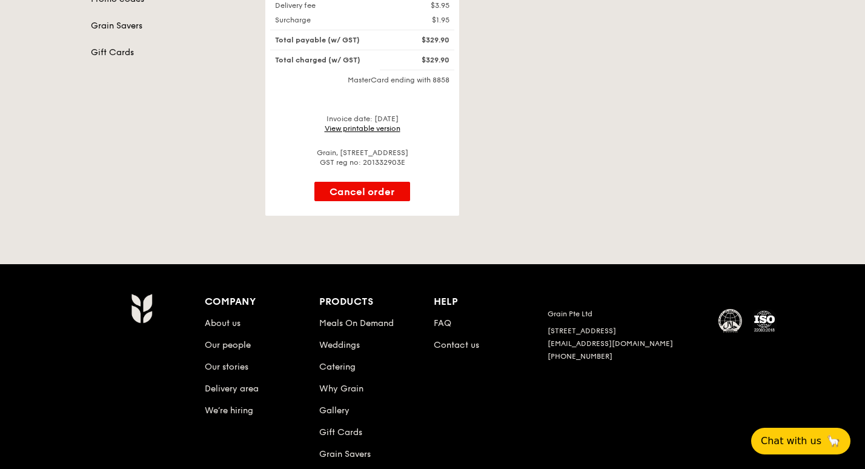
scroll to position [242, 0]
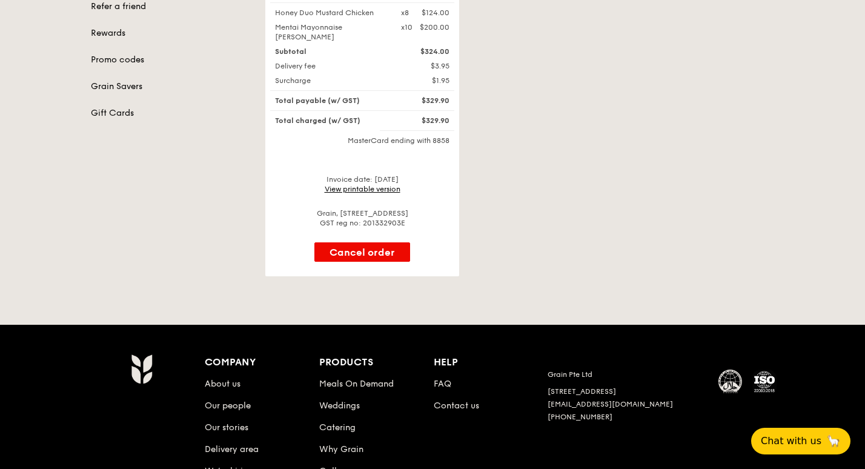
click at [379, 181] on div "Invoice date: [DATE] View printable version" at bounding box center [362, 184] width 184 height 19
click at [374, 185] on link "View printable version" at bounding box center [363, 189] width 76 height 8
